Goal: Task Accomplishment & Management: Manage account settings

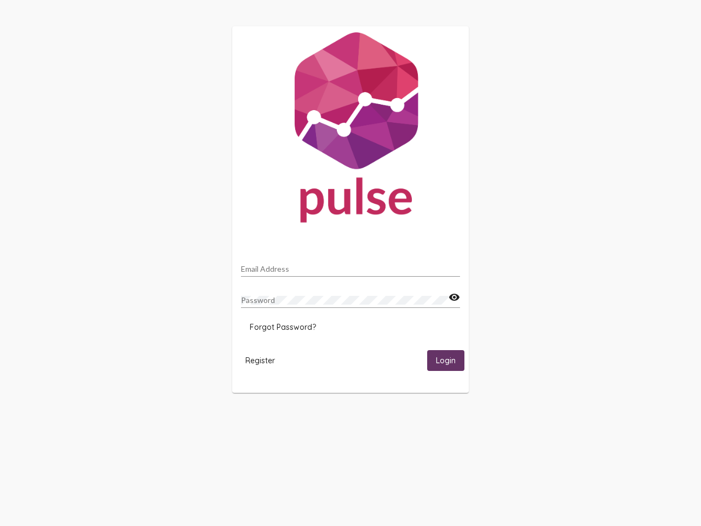
click at [351, 266] on input "Email Address" at bounding box center [350, 269] width 219 height 9
click at [454, 298] on mat-icon "visibility" at bounding box center [455, 297] width 12 height 13
click at [283, 327] on span "Forgot Password?" at bounding box center [283, 327] width 66 height 10
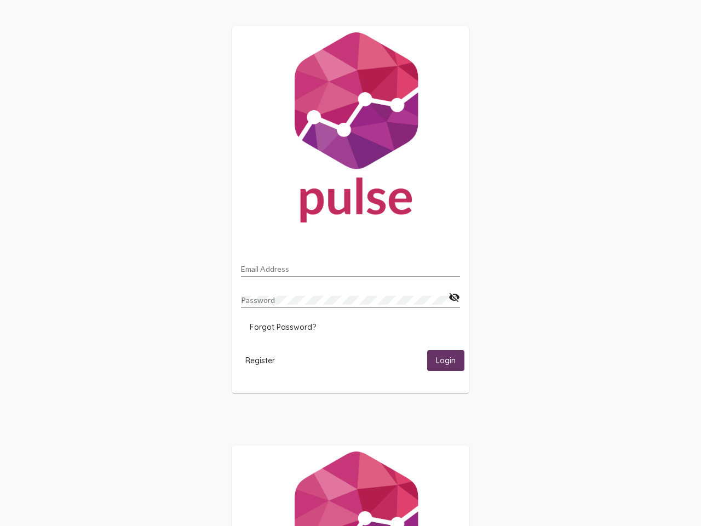
click at [260, 360] on span "Register" at bounding box center [260, 361] width 30 height 10
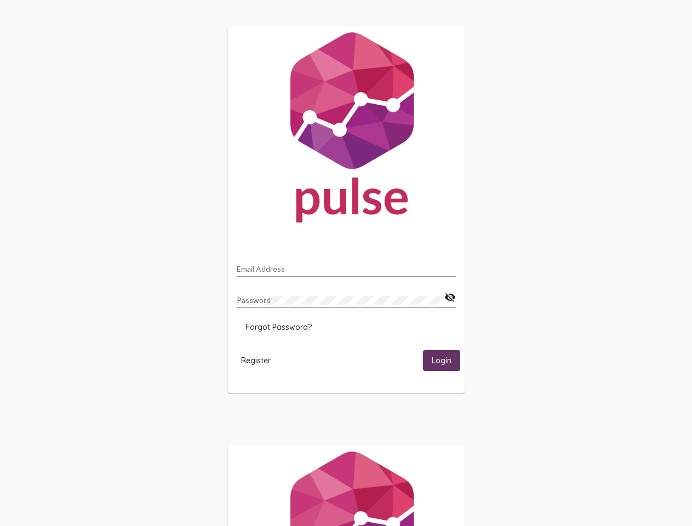
click at [446, 360] on span "Login" at bounding box center [442, 361] width 20 height 10
